Goal: Information Seeking & Learning: Learn about a topic

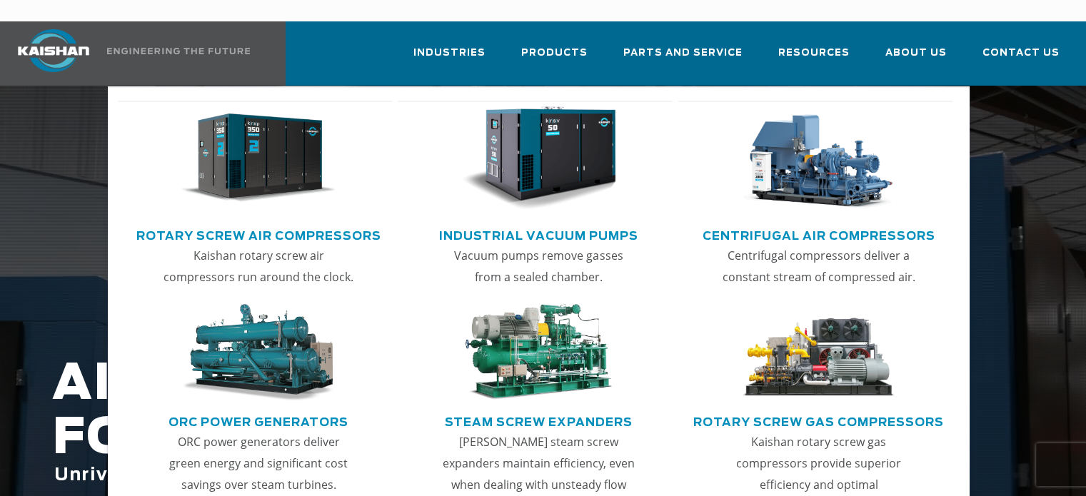
click at [314, 223] on link "Rotary Screw Air Compressors" at bounding box center [258, 233] width 245 height 21
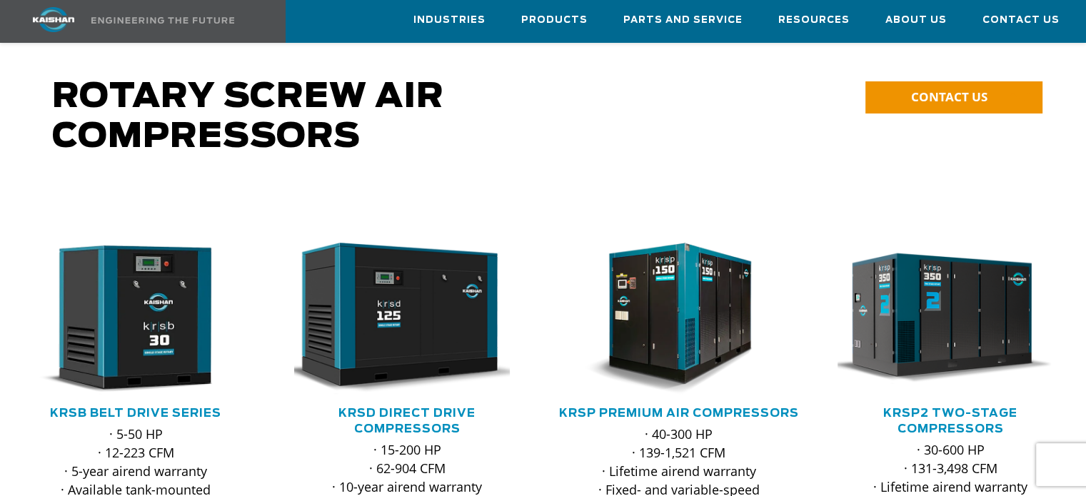
scroll to position [91, 0]
click at [146, 408] on link "KRSB Belt Drive Series" at bounding box center [135, 413] width 171 height 11
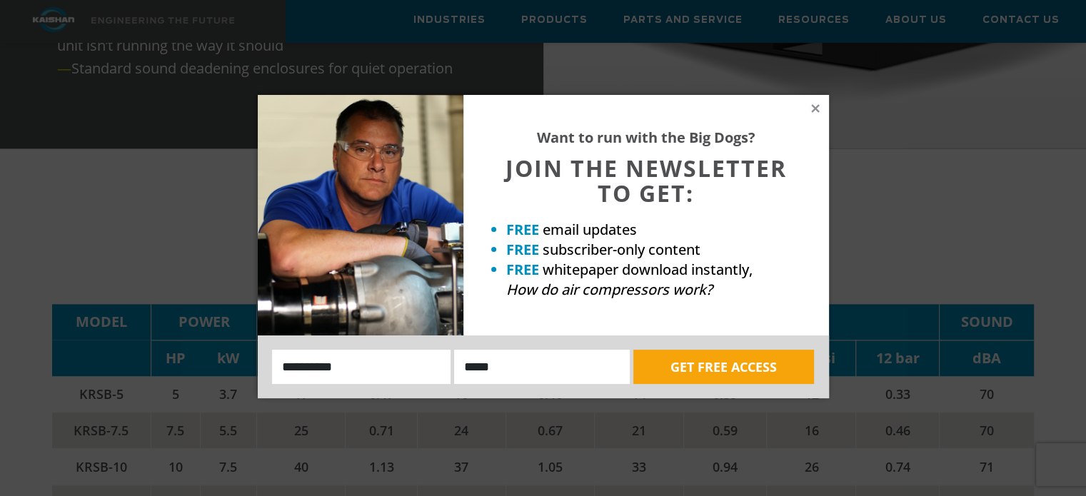
scroll to position [2006, 0]
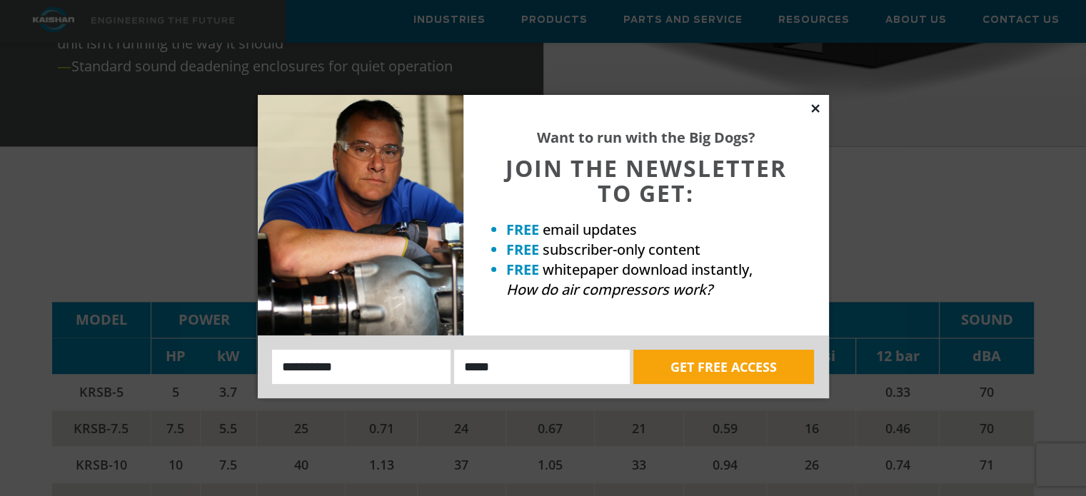
click at [814, 105] on icon at bounding box center [815, 108] width 13 height 13
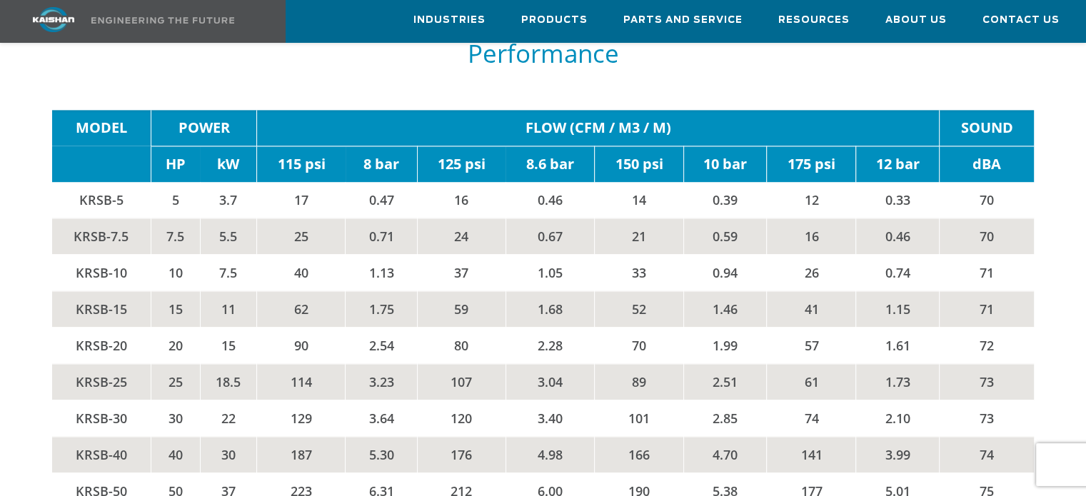
scroll to position [2234, 0]
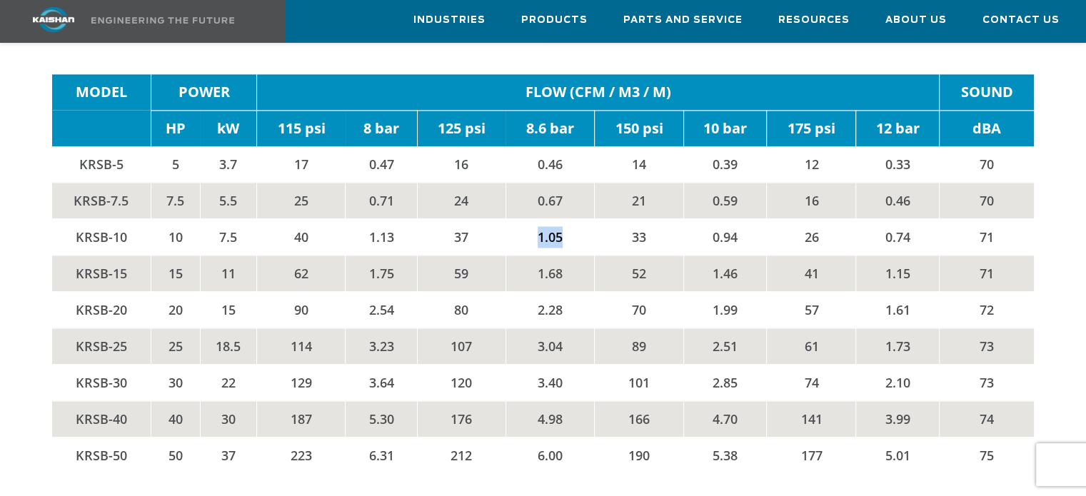
drag, startPoint x: 560, startPoint y: 206, endPoint x: 477, endPoint y: 214, distance: 83.2
click at [477, 218] on tr "KRSB-10 10 7.5 40 1.13 37 1.05 33 0.94 26 0.74 71" at bounding box center [542, 236] width 981 height 36
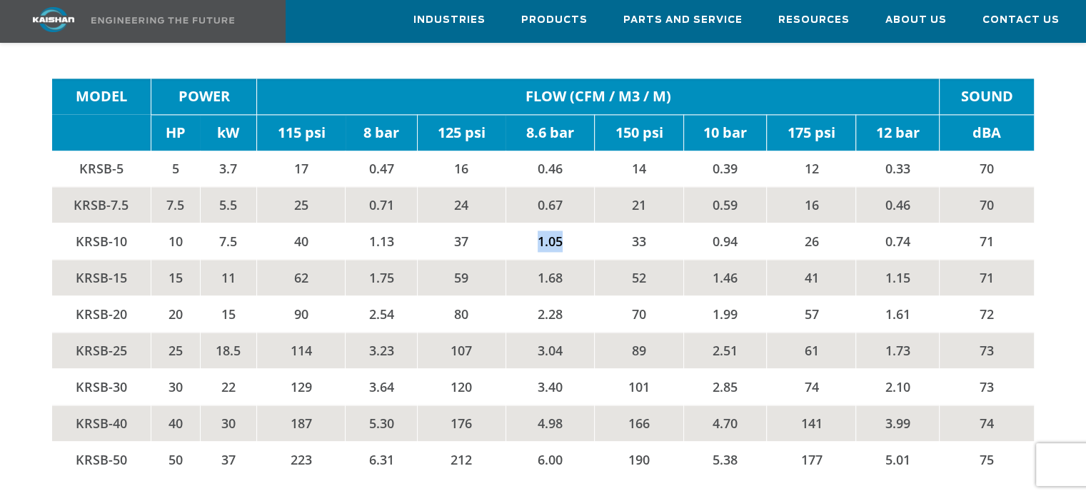
scroll to position [2211, 0]
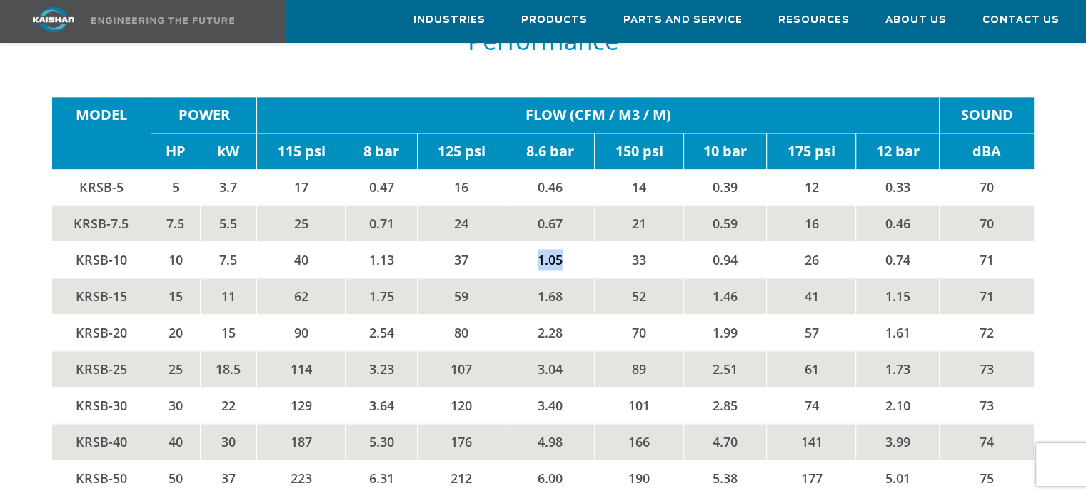
click at [550, 241] on td "1.05" at bounding box center [549, 259] width 89 height 36
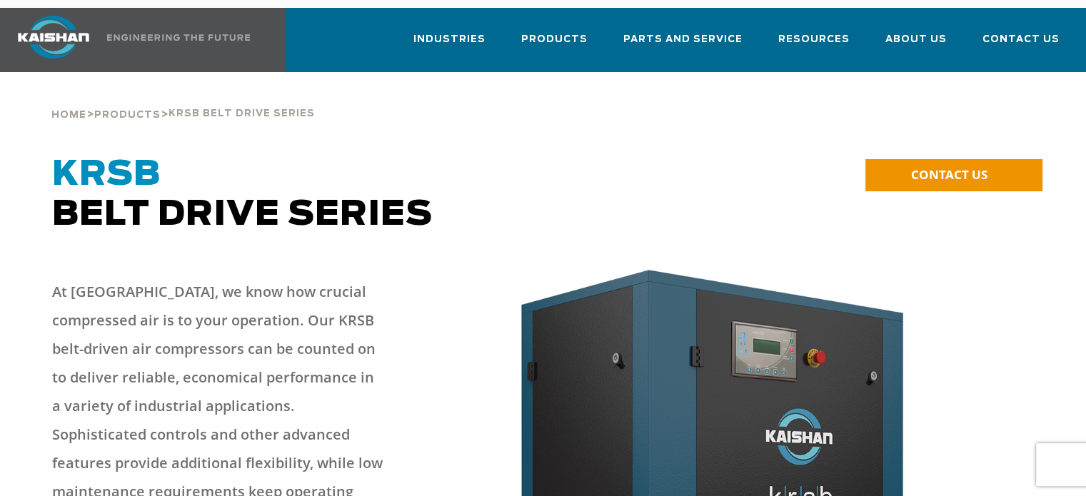
scroll to position [0, 0]
